Goal: Task Accomplishment & Management: Use online tool/utility

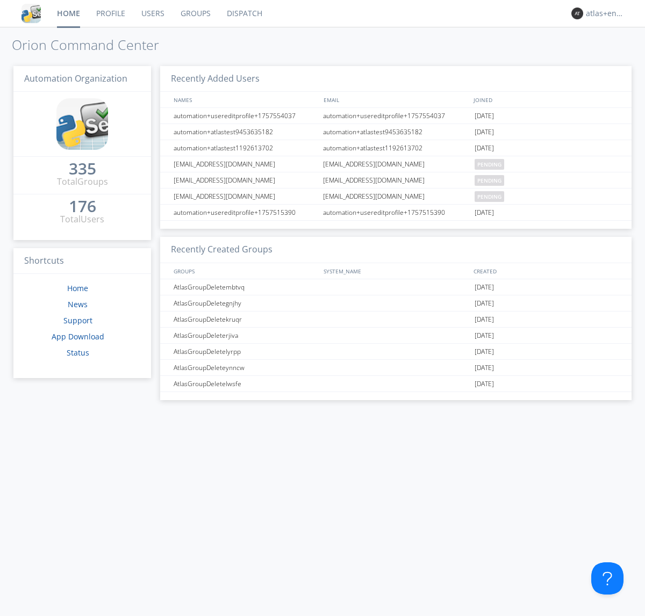
click at [243, 13] on link "Dispatch" at bounding box center [245, 13] width 52 height 27
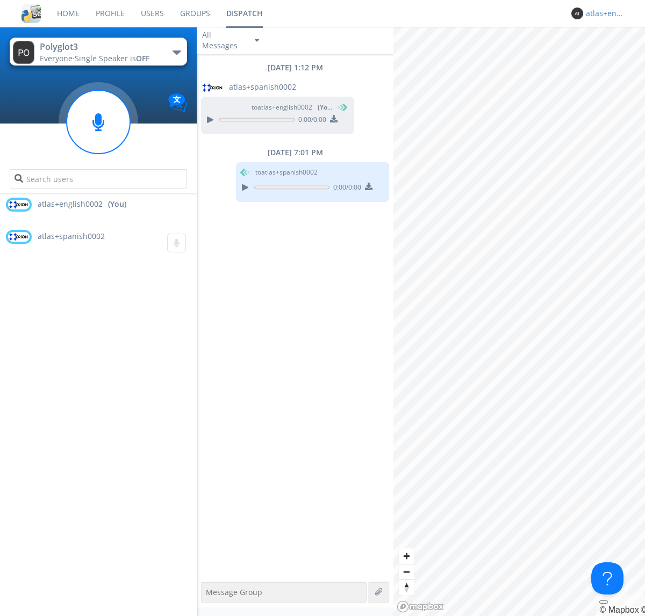
click at [603, 13] on div "atlas+english0002" at bounding box center [606, 13] width 40 height 11
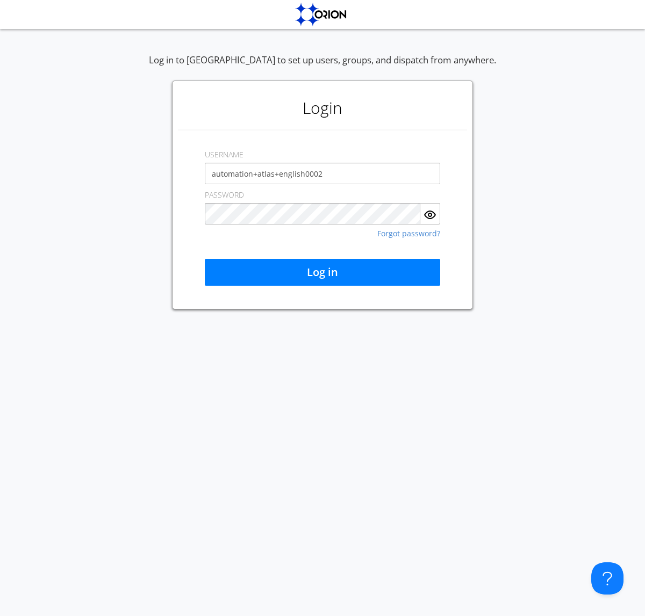
type input "automation+atlas+english0002"
click at [322, 272] on button "Log in" at bounding box center [322, 272] width 235 height 27
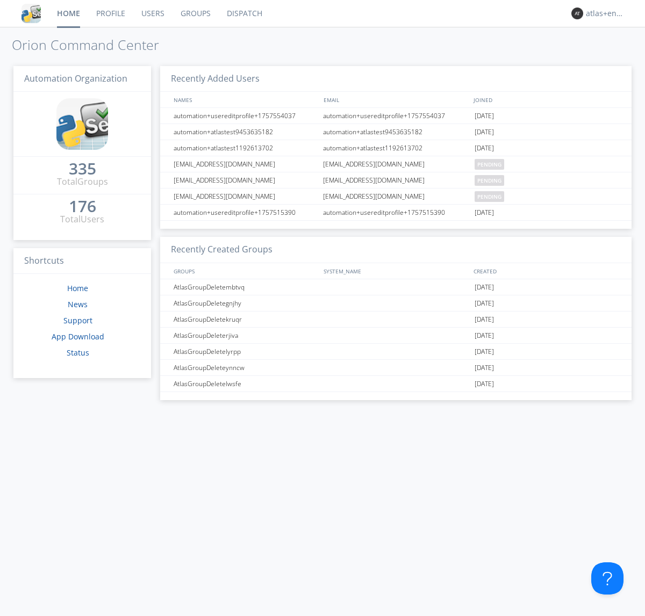
click at [243, 13] on link "Dispatch" at bounding box center [245, 13] width 52 height 27
